Goal: Task Accomplishment & Management: Manage account settings

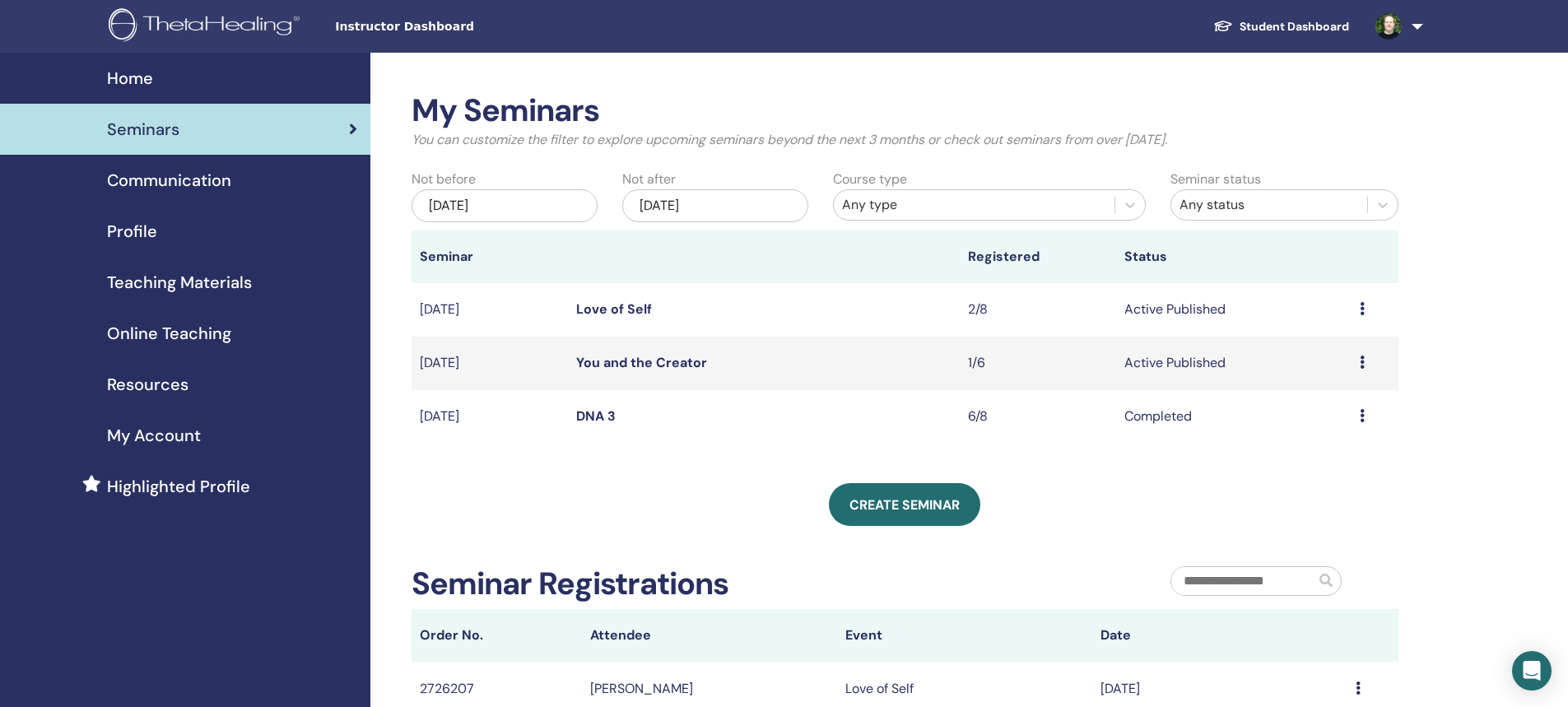
click at [433, 502] on div "Create seminar" at bounding box center [905, 504] width 987 height 42
click at [628, 360] on link "You and the Creator" at bounding box center [641, 362] width 131 height 17
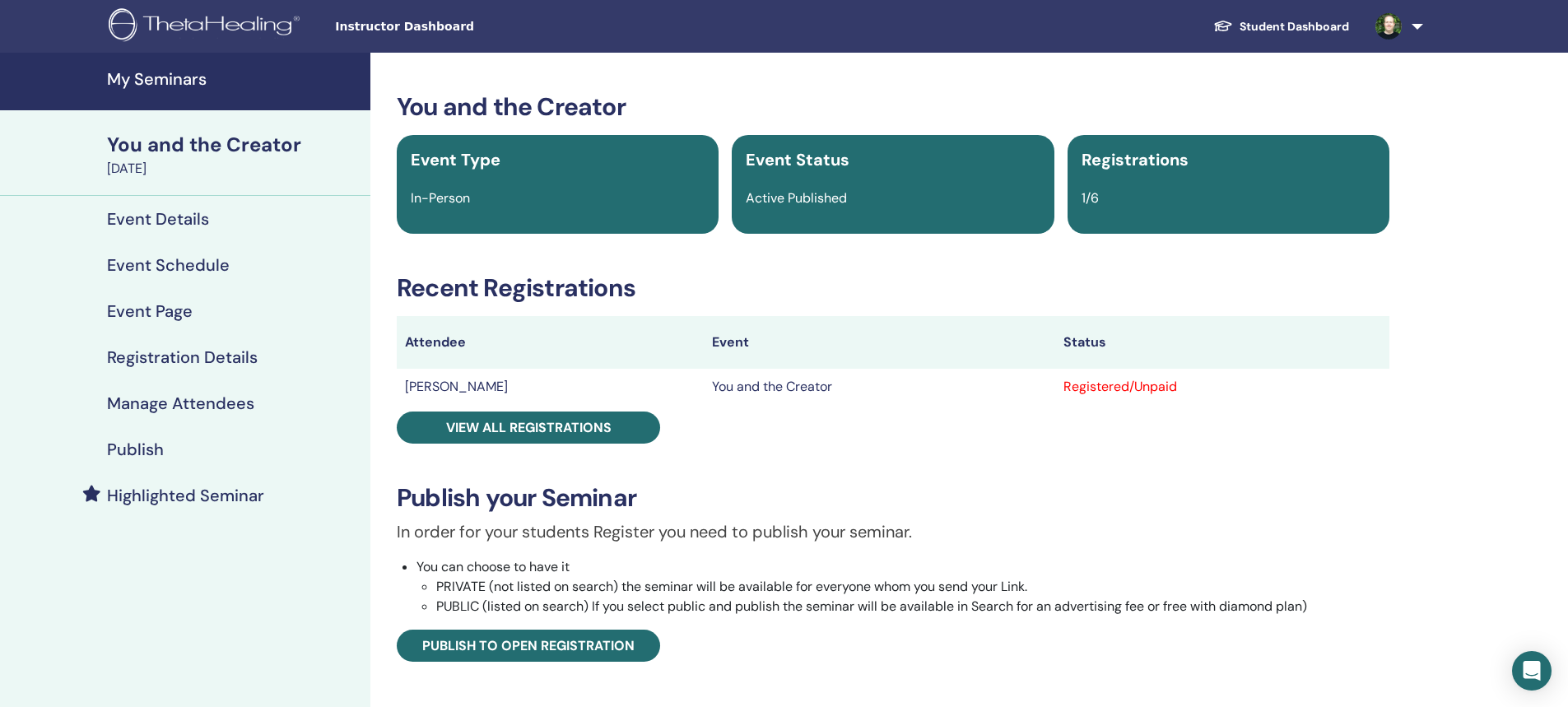
click at [1086, 392] on div "Registered/Unpaid" at bounding box center [1222, 386] width 318 height 20
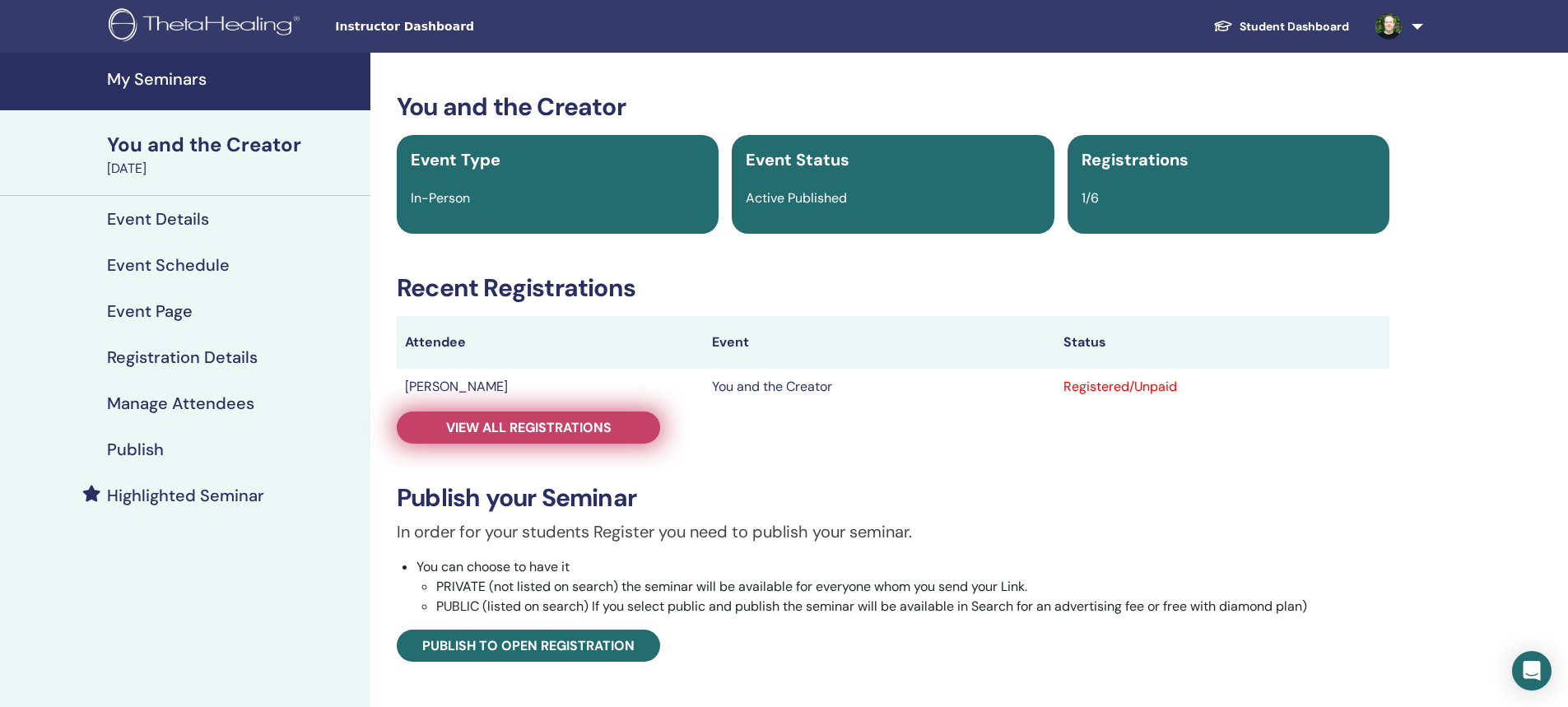
click at [591, 425] on span "View all registrations" at bounding box center [529, 428] width 165 height 17
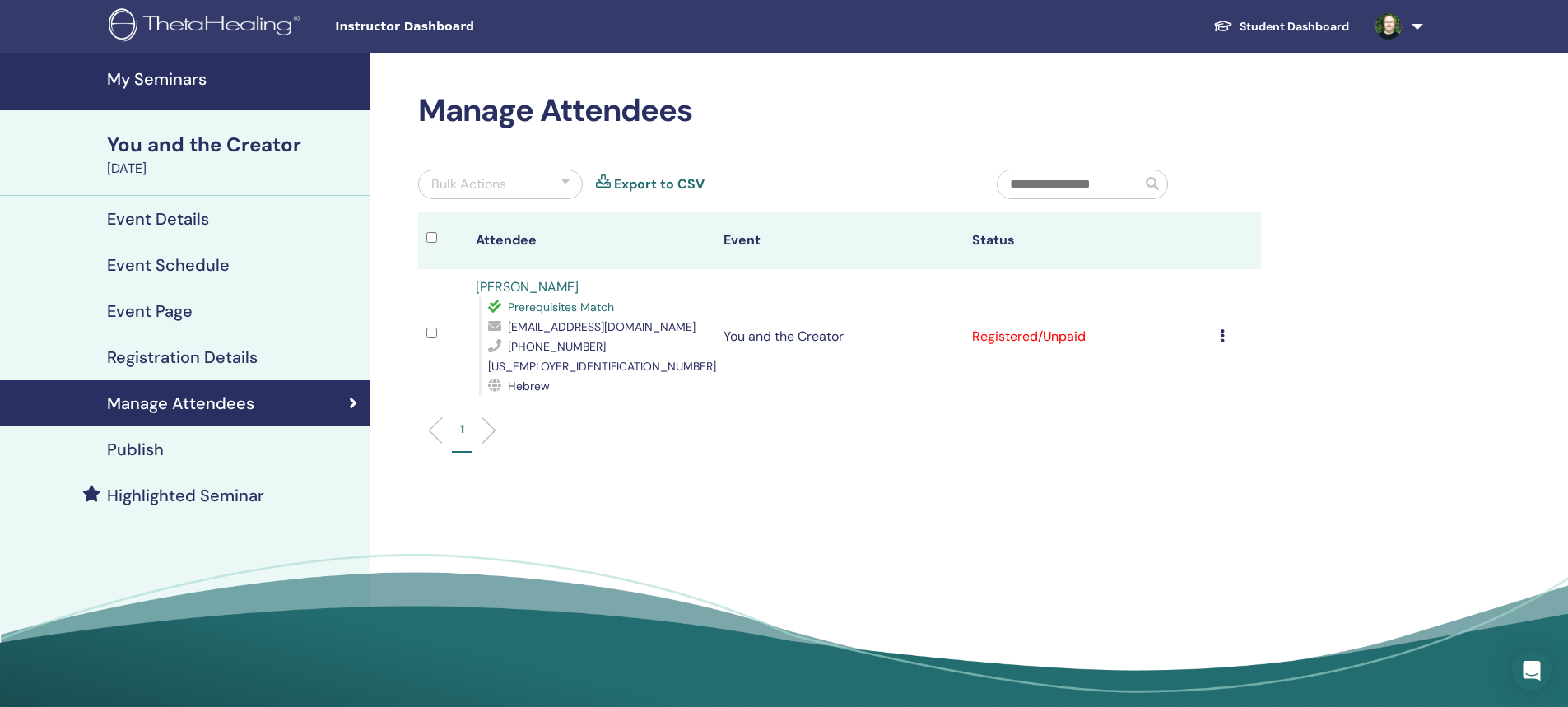
click at [1216, 328] on td "Cancel Registration Do not auto-certify Mark as Paid Mark as Unpaid Mark as Abs…" at bounding box center [1237, 336] width 49 height 135
click at [1220, 329] on icon at bounding box center [1222, 336] width 5 height 13
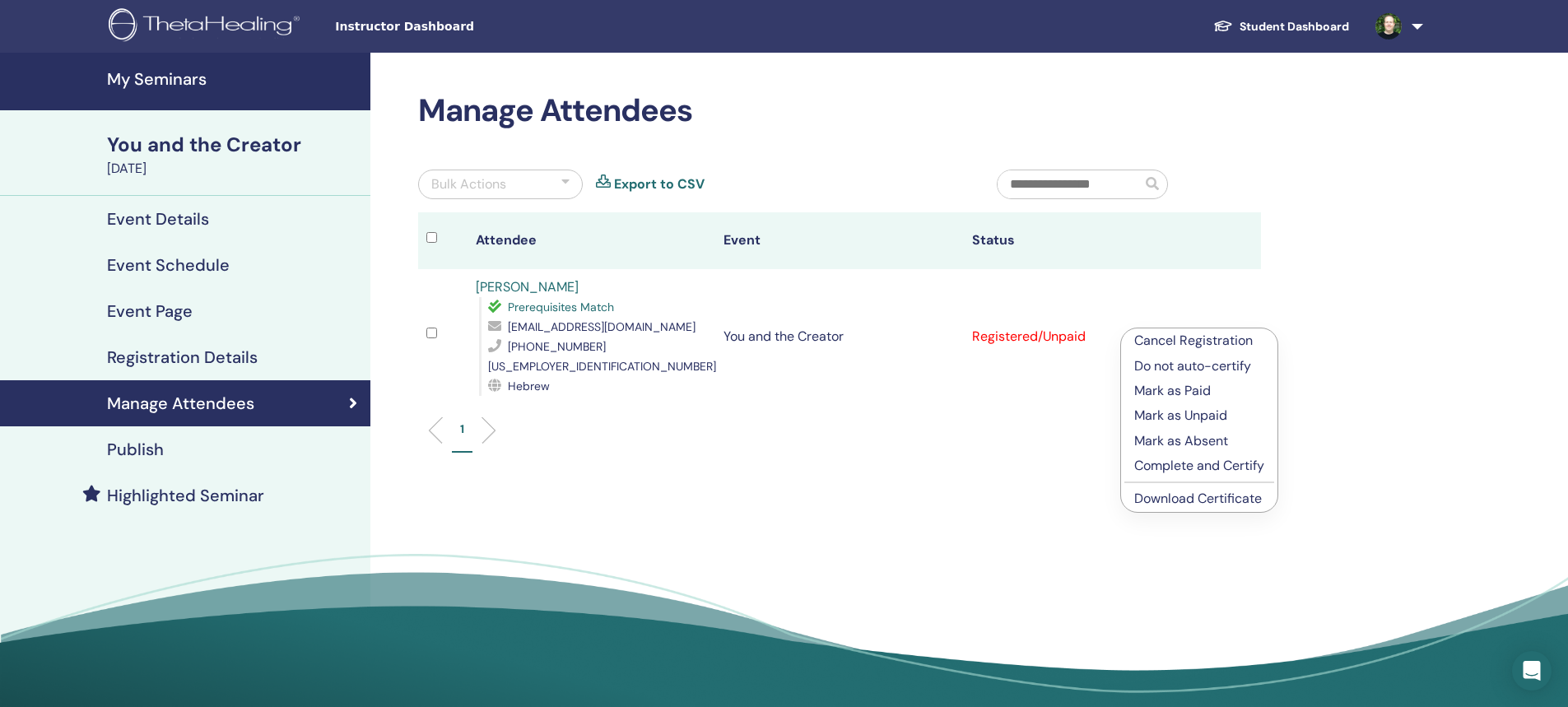
click at [1192, 493] on link "Download Certificate" at bounding box center [1198, 498] width 127 height 17
